Goal: Task Accomplishment & Management: Manage account settings

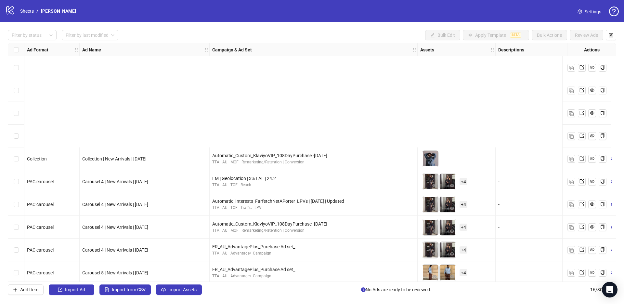
scroll to position [142, 0]
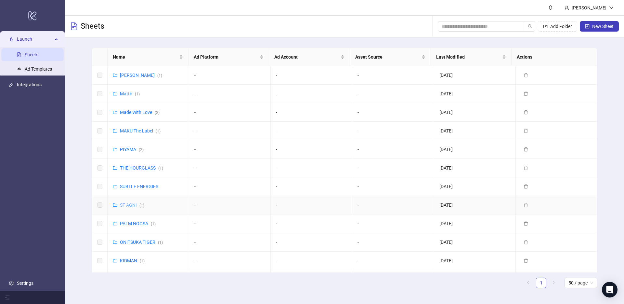
click at [135, 203] on link "ST AGNI ( 1 )" at bounding box center [132, 204] width 24 height 5
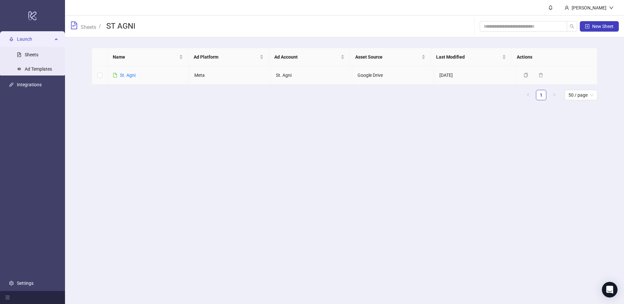
click at [114, 75] on icon "file" at bounding box center [115, 75] width 5 height 5
click at [127, 73] on link "St. Agni" at bounding box center [128, 75] width 16 height 5
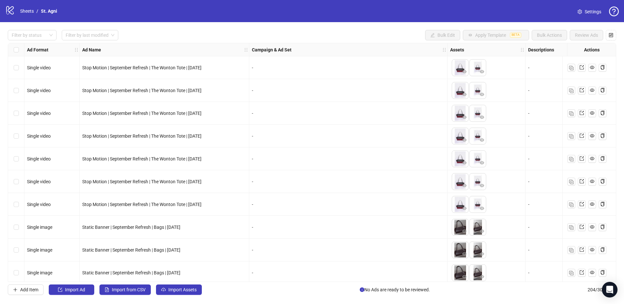
click at [586, 10] on span "Settings" at bounding box center [593, 11] width 17 height 7
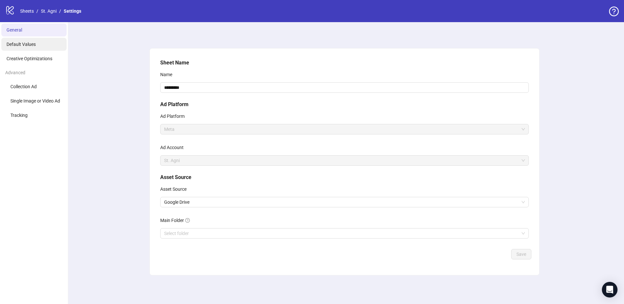
click at [20, 47] on li "Default Values" at bounding box center [33, 44] width 65 height 13
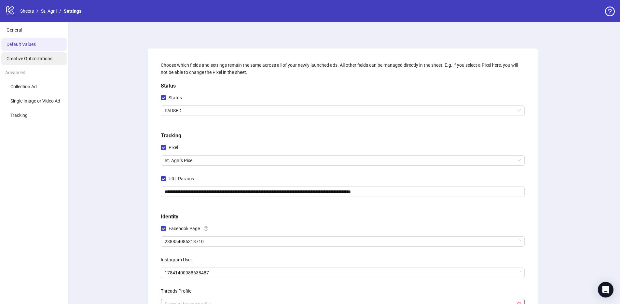
click at [33, 63] on li "Creative Optimizations" at bounding box center [33, 58] width 65 height 13
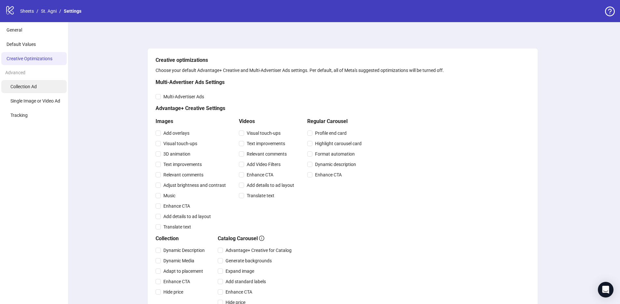
click at [24, 89] on span "Collection Ad" at bounding box center [23, 86] width 26 height 5
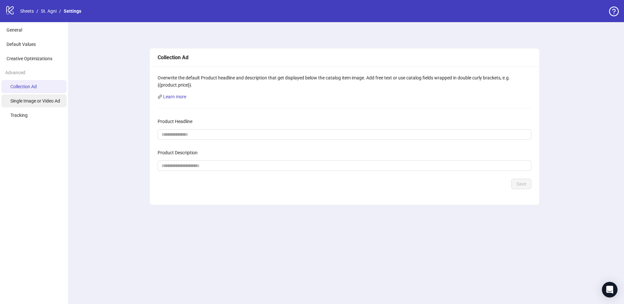
click at [30, 104] on li "Single Image or Video Ad" at bounding box center [33, 100] width 65 height 13
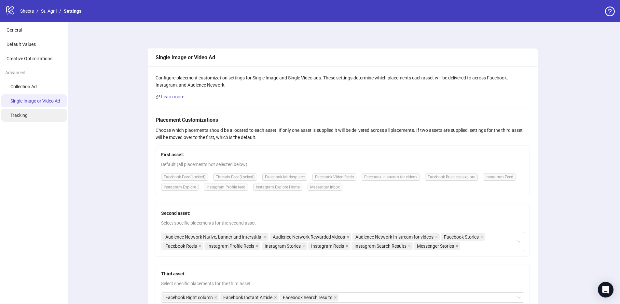
click at [30, 115] on li "Tracking" at bounding box center [33, 115] width 65 height 13
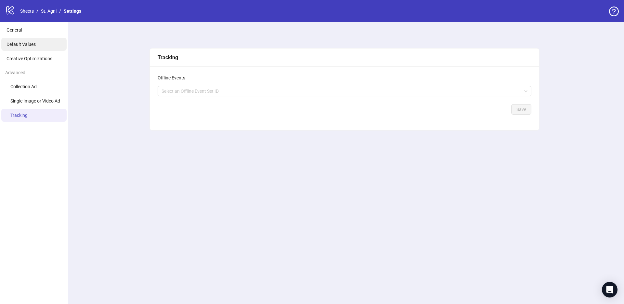
click at [37, 40] on li "Default Values" at bounding box center [33, 44] width 65 height 13
